Goal: Navigation & Orientation: Find specific page/section

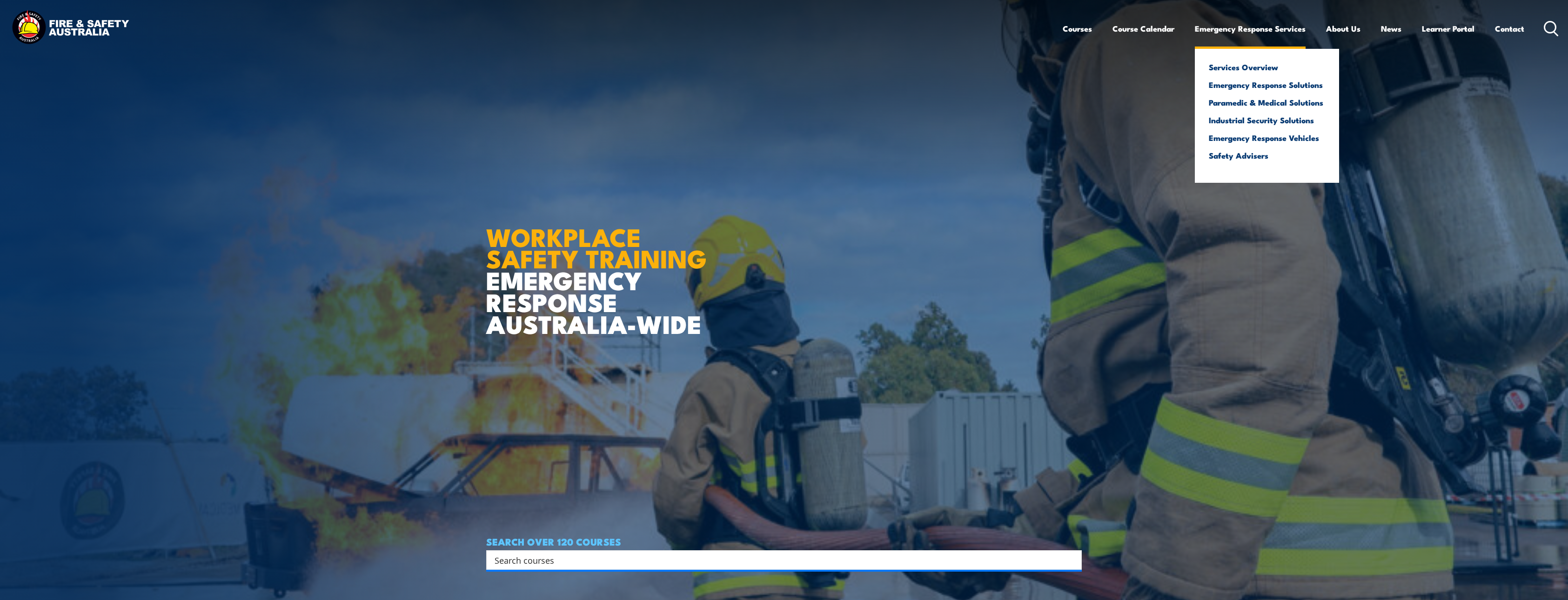
click at [1256, 30] on link "Emergency Response Services" at bounding box center [1250, 29] width 111 height 25
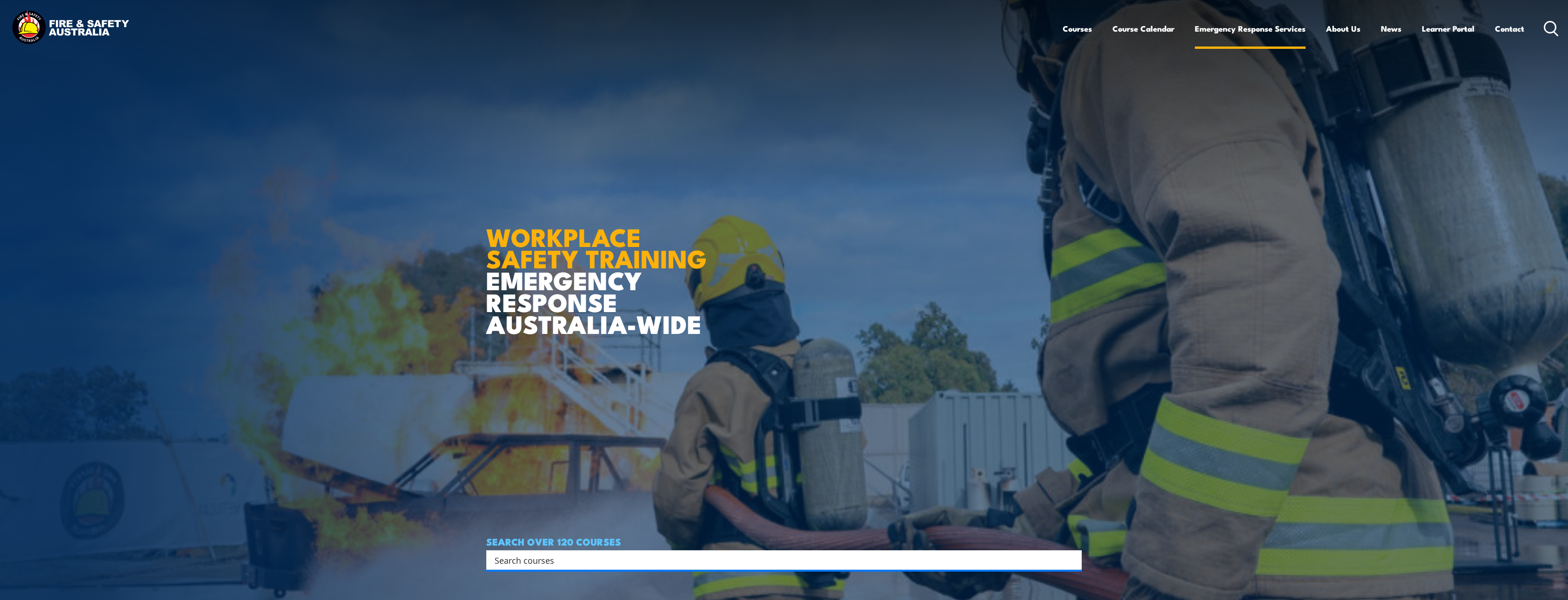
click at [1262, 30] on link "Emergency Response Services" at bounding box center [1250, 29] width 111 height 25
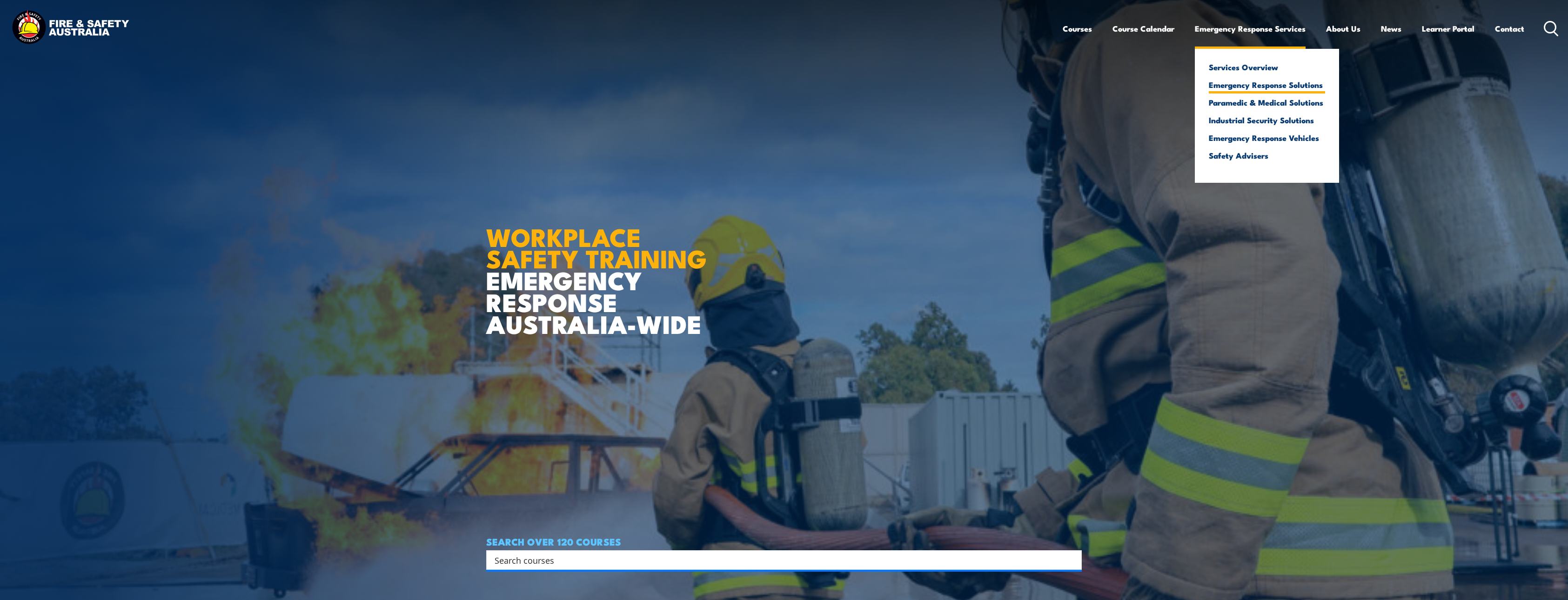
click at [1259, 83] on link "Emergency Response Solutions" at bounding box center [1267, 85] width 116 height 9
